Goal: Task Accomplishment & Management: Complete application form

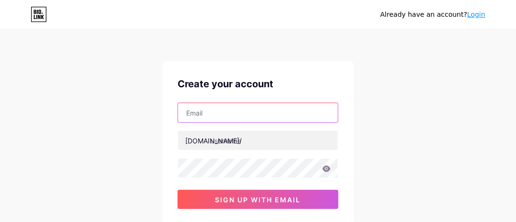
click at [258, 116] on input "text" at bounding box center [258, 112] width 160 height 19
type input "[EMAIL_ADDRESS][DOMAIN_NAME]"
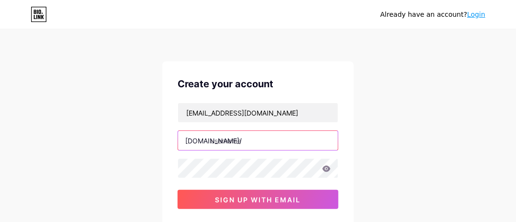
click at [245, 139] on input "text" at bounding box center [258, 140] width 160 height 19
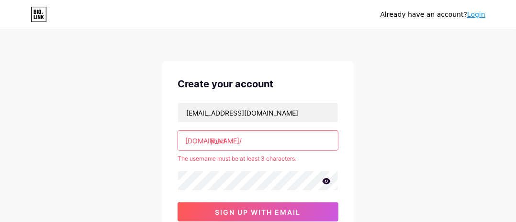
click at [249, 201] on div "[EMAIL_ADDRESS][DOMAIN_NAME] [DOMAIN_NAME]/ jihad The username must be at least…" at bounding box center [258, 162] width 161 height 119
click at [257, 147] on input "jihad" at bounding box center [258, 140] width 160 height 19
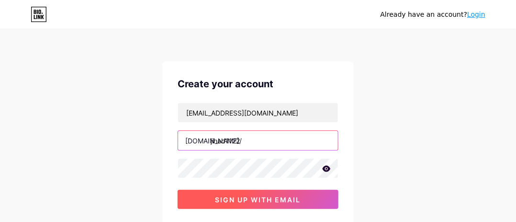
type input "jihad1122"
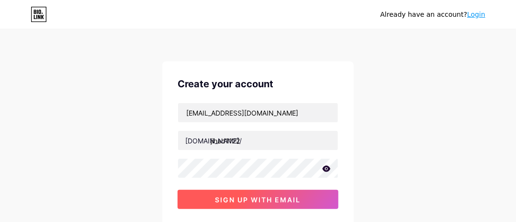
click at [264, 200] on span "sign up with email" at bounding box center [259, 199] width 86 height 8
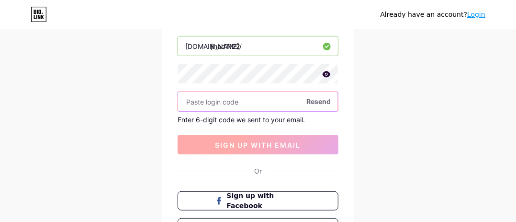
scroll to position [96, 0]
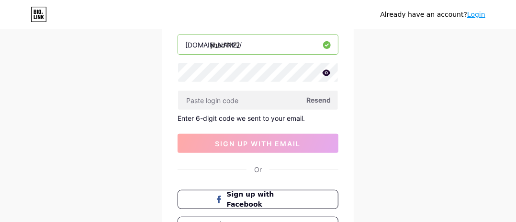
click at [320, 95] on span "Resend" at bounding box center [319, 100] width 24 height 10
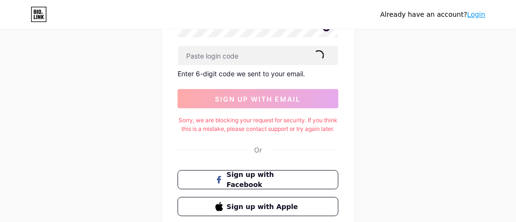
scroll to position [217, 0]
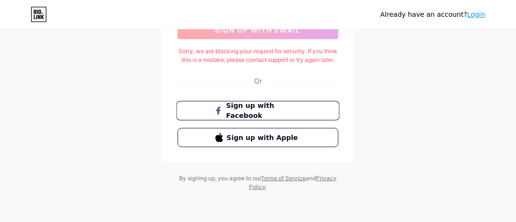
click at [218, 112] on icon at bounding box center [219, 111] width 4 height 8
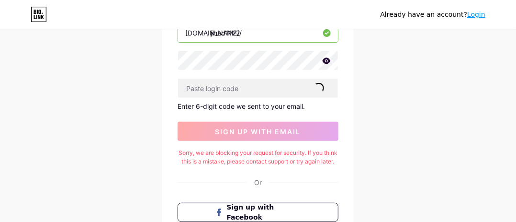
scroll to position [0, 0]
